Goal: Check status: Check status

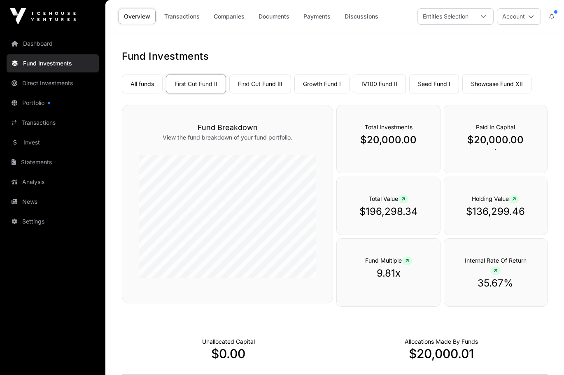
click at [184, 22] on link "Transactions" at bounding box center [182, 17] width 46 height 16
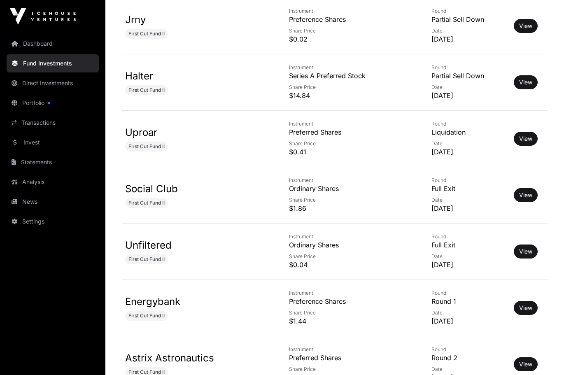
scroll to position [485, 0]
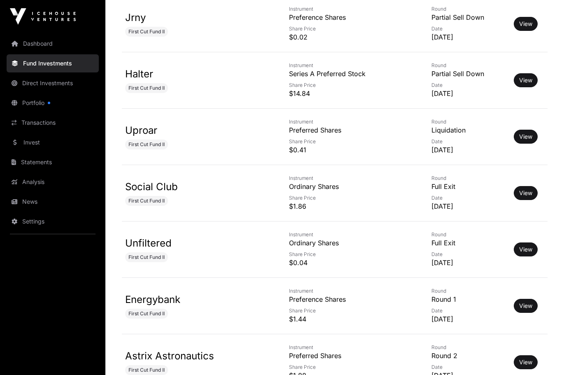
click at [523, 193] on link "View" at bounding box center [525, 193] width 13 height 8
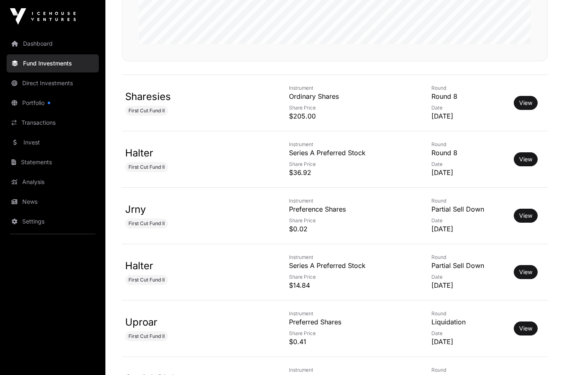
scroll to position [262, 0]
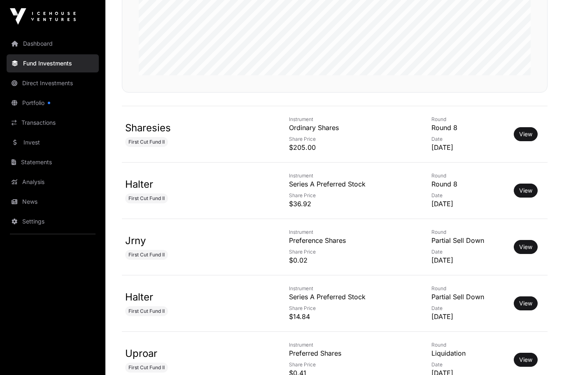
click at [524, 135] on link "View" at bounding box center [525, 134] width 13 height 8
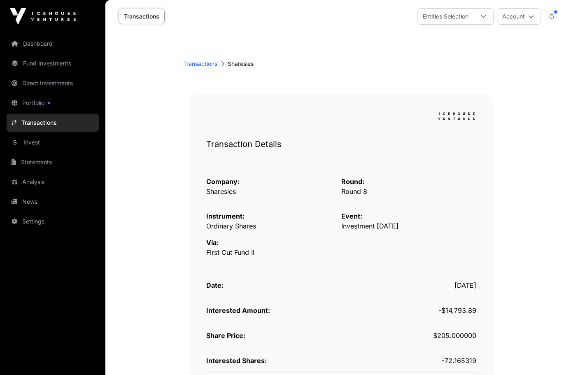
click at [467, 16] on div "Entities Selection" at bounding box center [446, 17] width 56 height 16
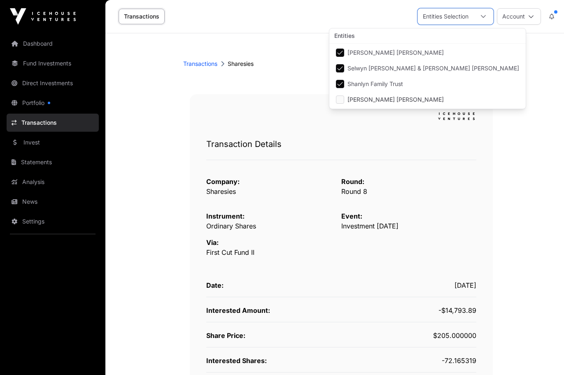
scroll to position [9, 6]
click at [529, 198] on main "Transactions Sharesies Transaction Details Company: Sharesies Round: Round 8 In…" at bounding box center [334, 358] width 459 height 651
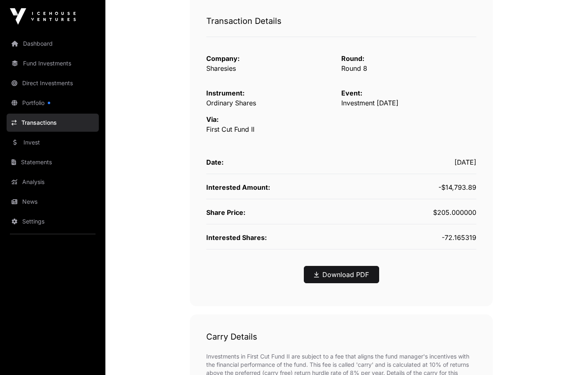
scroll to position [124, 0]
